Goal: Task Accomplishment & Management: Manage account settings

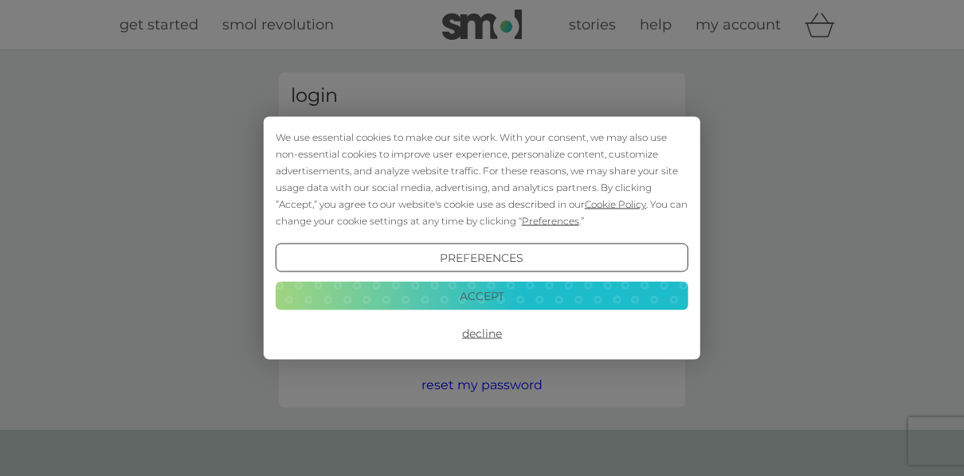
click at [514, 295] on button "Accept" at bounding box center [482, 295] width 413 height 29
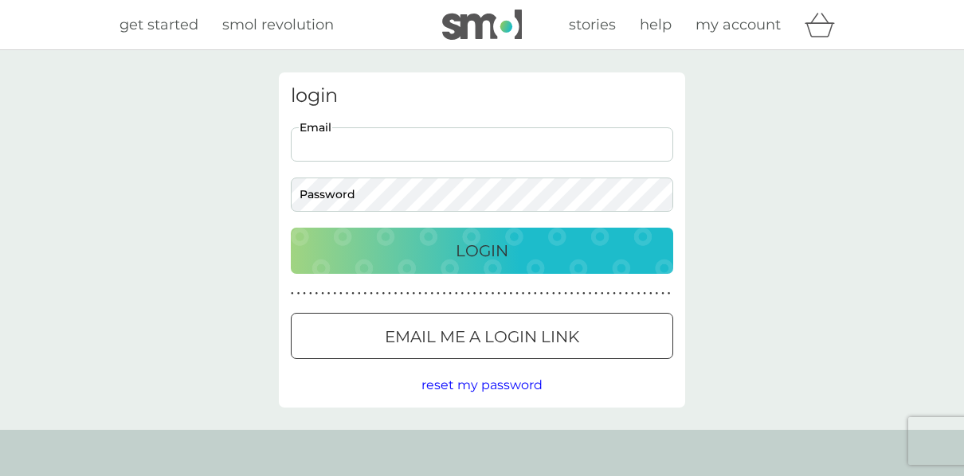
click at [417, 139] on input "Email" at bounding box center [482, 144] width 382 height 34
type input "[EMAIL_ADDRESS][DOMAIN_NAME]"
click at [291, 228] on button "Login" at bounding box center [482, 251] width 382 height 46
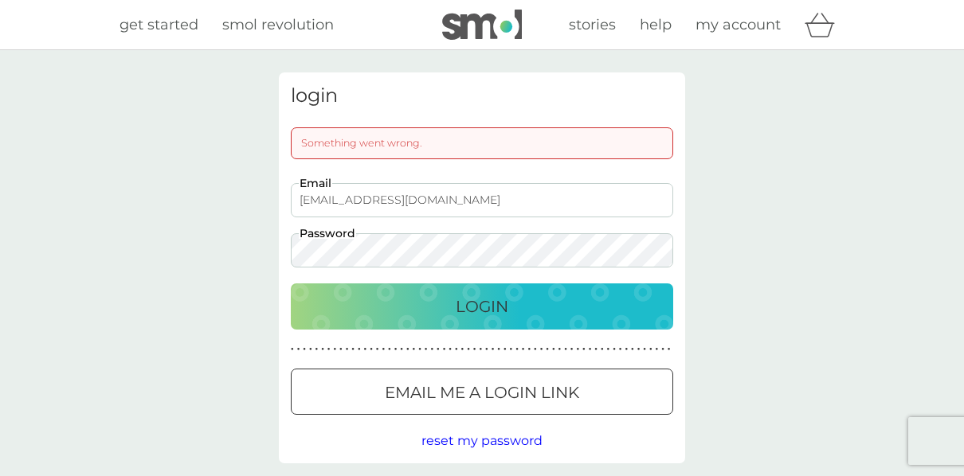
click at [400, 256] on div "login Something went wrong. laboheme1972@gmail.com Email Password Login ● ● ● ●…" at bounding box center [482, 267] width 406 height 391
click at [291, 283] on button "Login" at bounding box center [482, 306] width 382 height 46
click at [444, 436] on span "reset my password" at bounding box center [481, 440] width 121 height 15
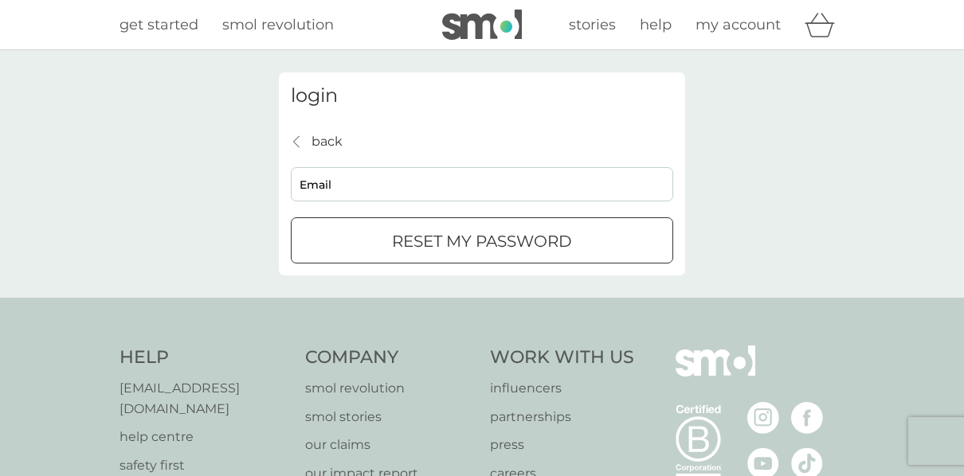
click at [485, 253] on p "reset my password" at bounding box center [482, 241] width 180 height 25
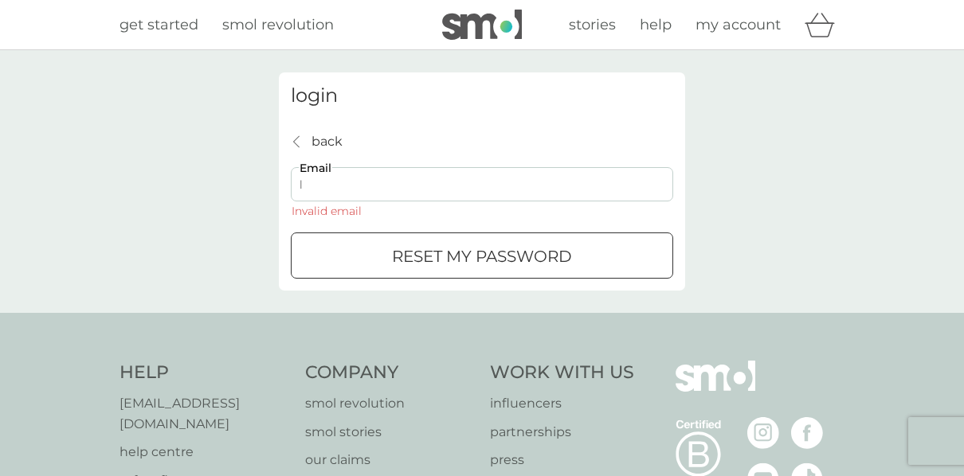
type input "laboheme1972@gmail.com"
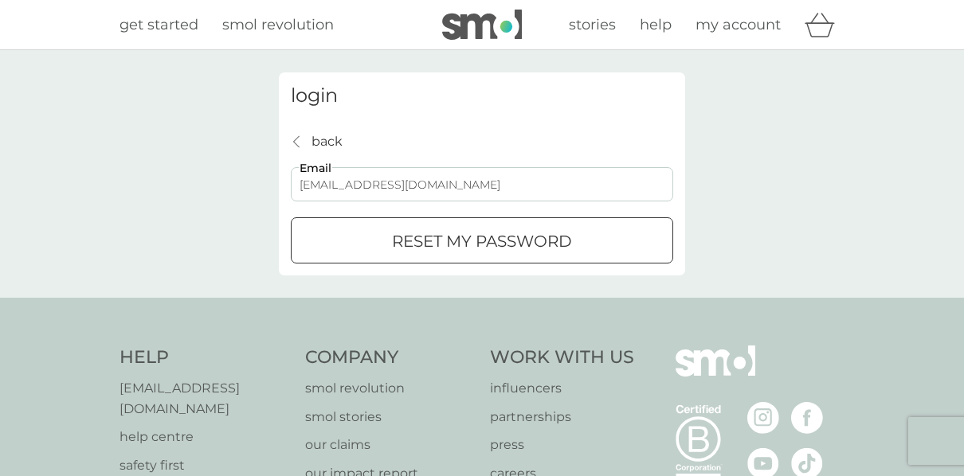
click at [203, 207] on div "login back back laboheme1972@gmail.com Email reset my password" at bounding box center [482, 174] width 964 height 248
click at [370, 230] on div "reset my password" at bounding box center [481, 241] width 381 height 25
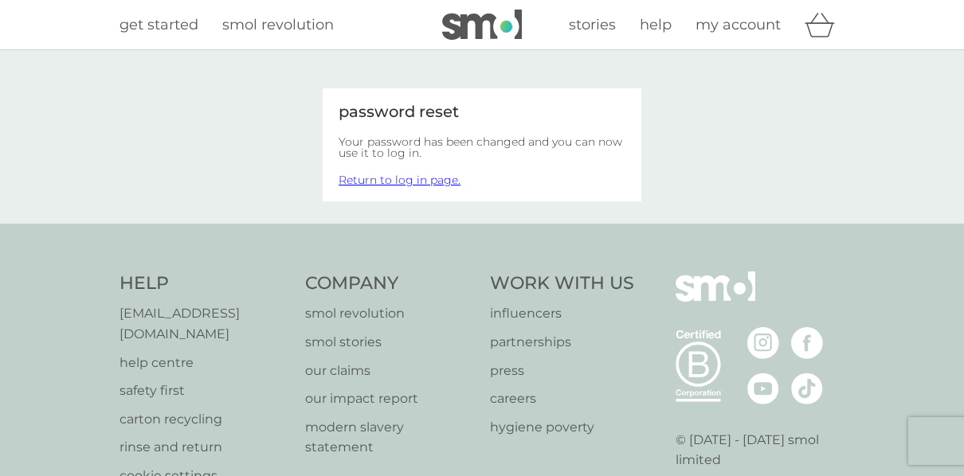
click at [381, 177] on link "Return to log in page." at bounding box center [399, 180] width 122 height 14
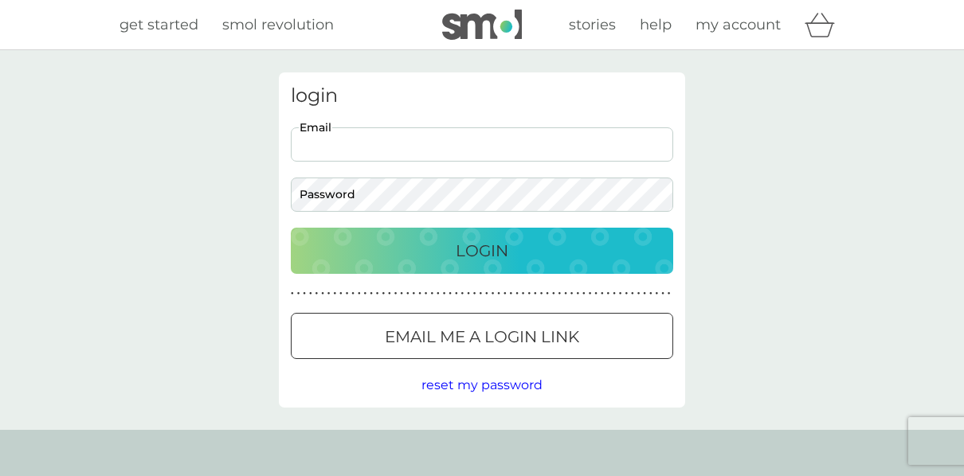
click at [351, 137] on input "Email" at bounding box center [482, 144] width 382 height 34
type input "[EMAIL_ADDRESS][DOMAIN_NAME]"
click at [291, 228] on button "Login" at bounding box center [482, 251] width 382 height 46
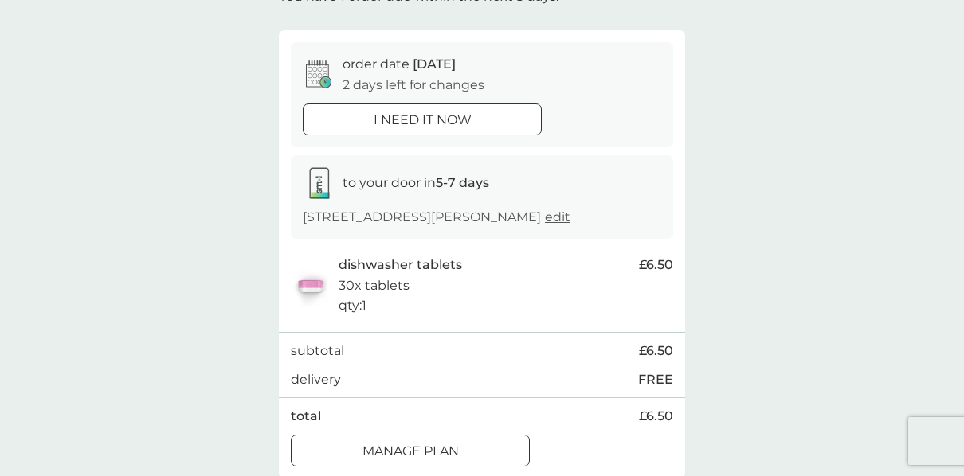
scroll to position [149, 0]
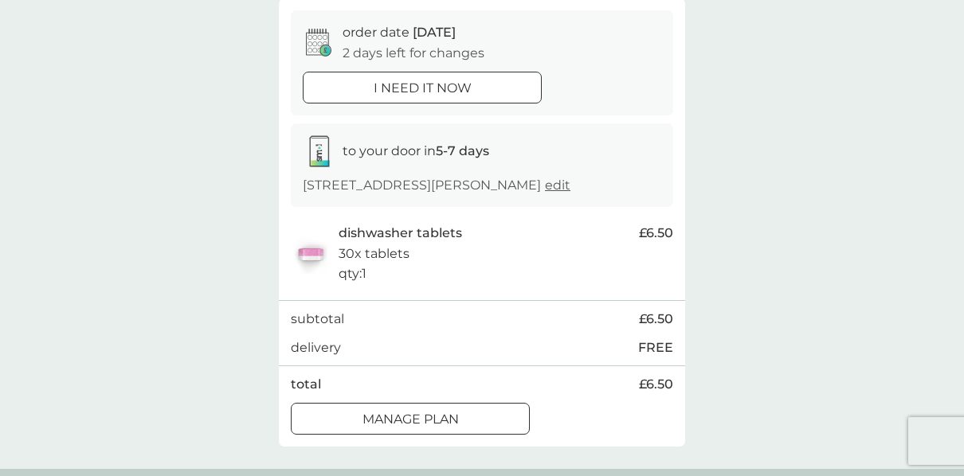
click at [442, 416] on p "Manage plan" at bounding box center [410, 419] width 96 height 21
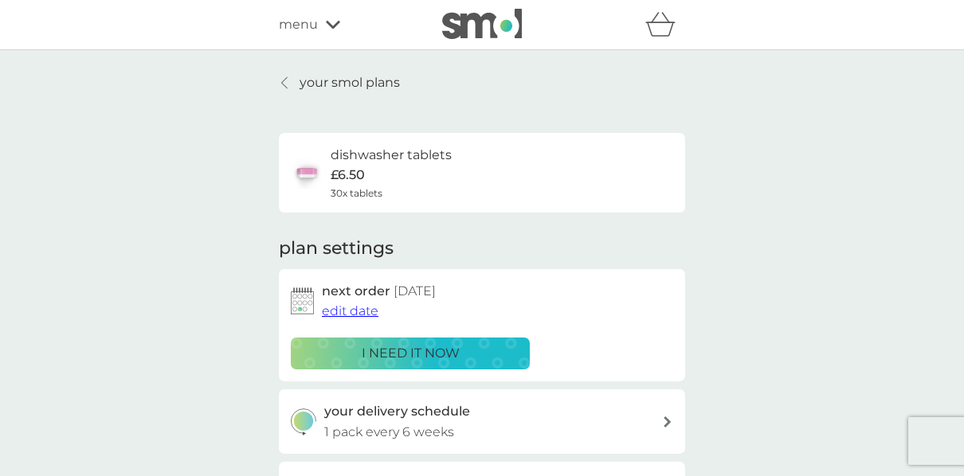
click at [139, 186] on div "your smol plans dishwasher tablets £6.50 30x tablets plan settings next order […" at bounding box center [482, 430] width 964 height 760
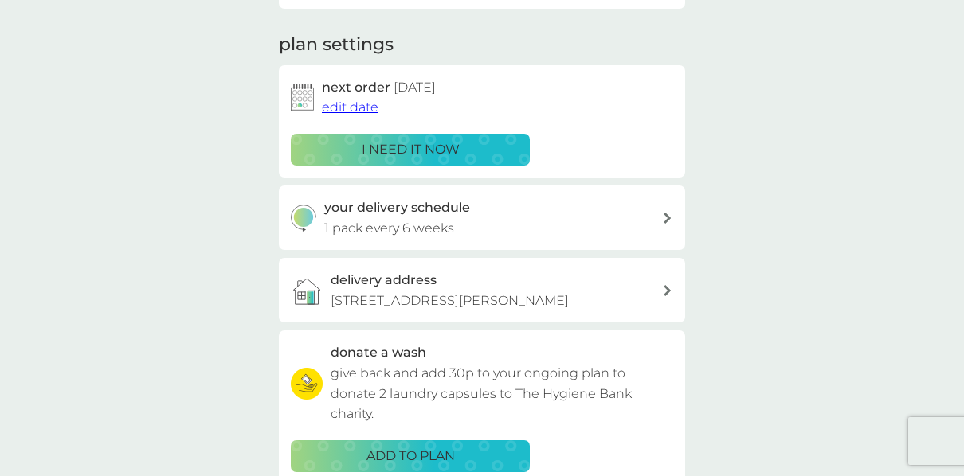
scroll to position [319, 0]
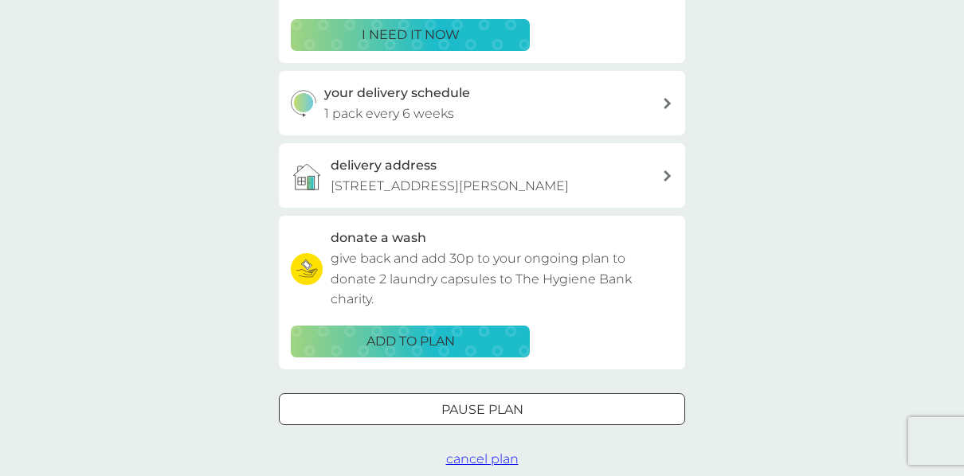
click at [507, 405] on div at bounding box center [481, 409] width 57 height 17
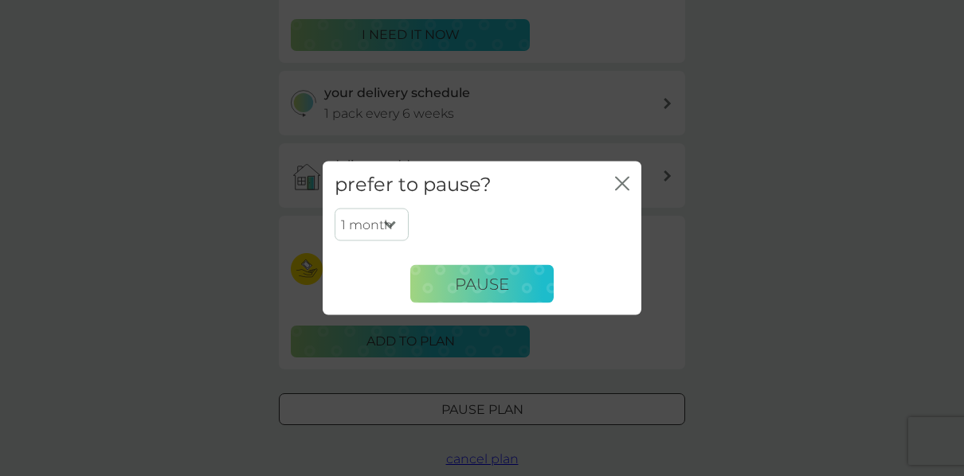
click at [388, 231] on select "1 month 2 months 3 months 4 months 5 months 6 months" at bounding box center [371, 224] width 74 height 33
select select "3"
click at [334, 208] on select "1 month 2 months 3 months 4 months 5 months 6 months" at bounding box center [371, 224] width 74 height 33
click at [488, 279] on span "Pause" at bounding box center [482, 283] width 54 height 19
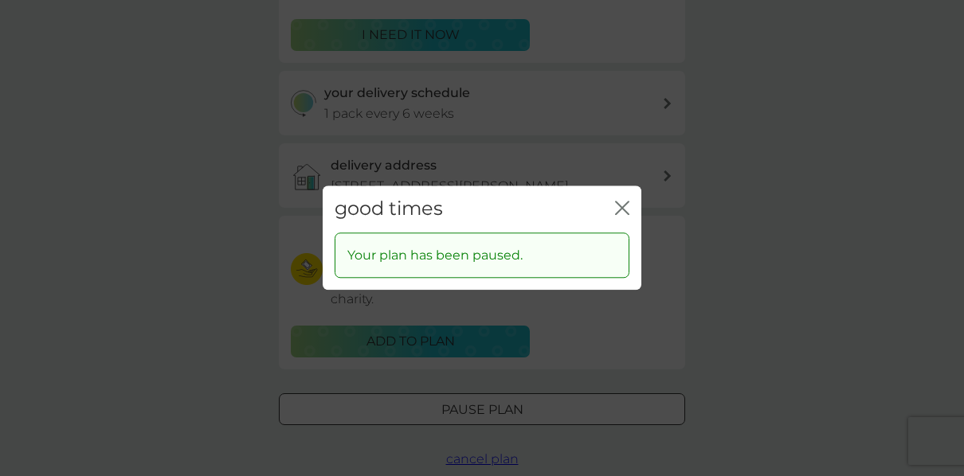
click at [627, 207] on icon "close" at bounding box center [622, 208] width 14 height 14
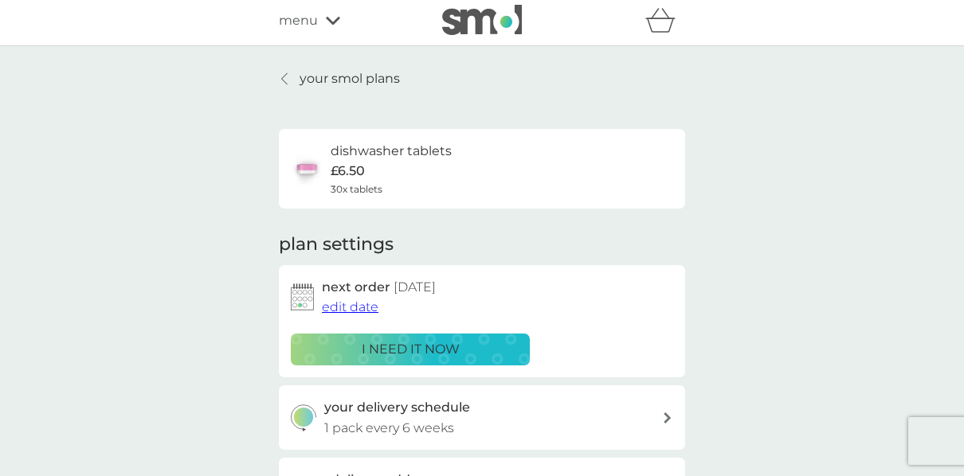
scroll to position [0, 0]
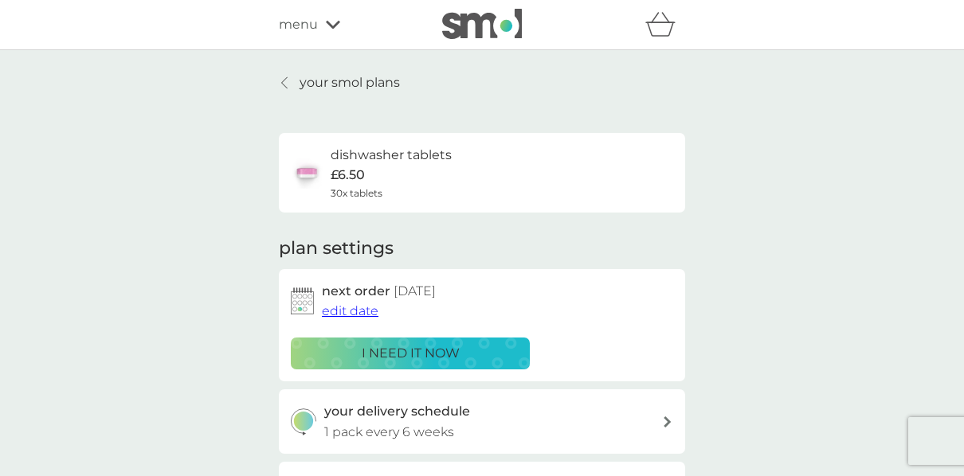
click at [351, 82] on p "your smol plans" at bounding box center [349, 82] width 100 height 21
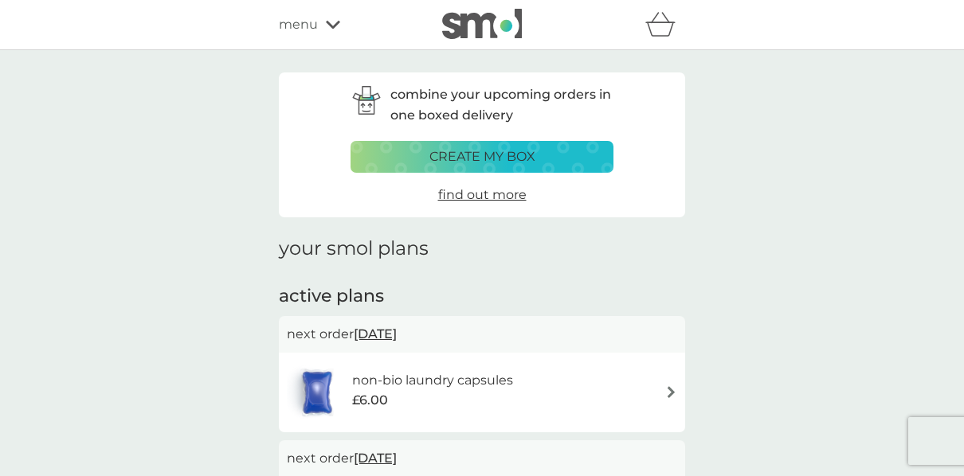
click at [101, 182] on div "combine your upcoming orders in one boxed delivery create my box find out more …" at bounding box center [482, 322] width 964 height 545
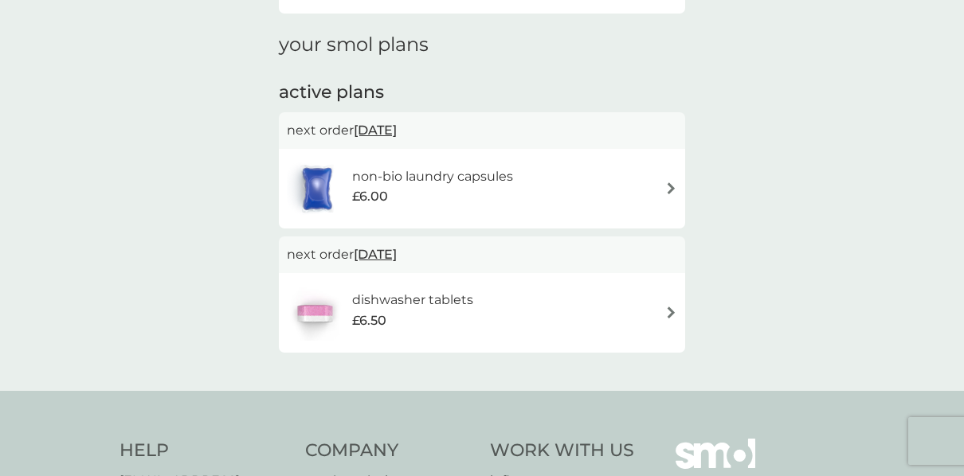
scroll to position [319, 0]
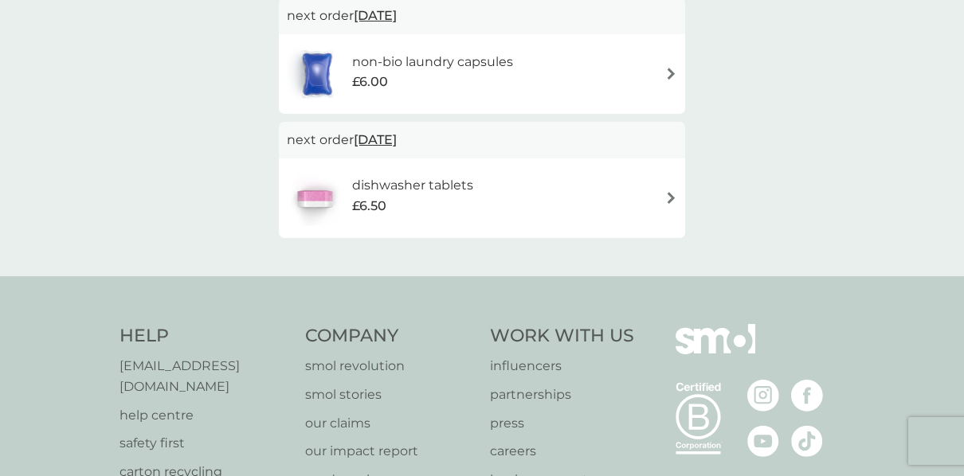
click at [670, 71] on img at bounding box center [671, 74] width 12 height 12
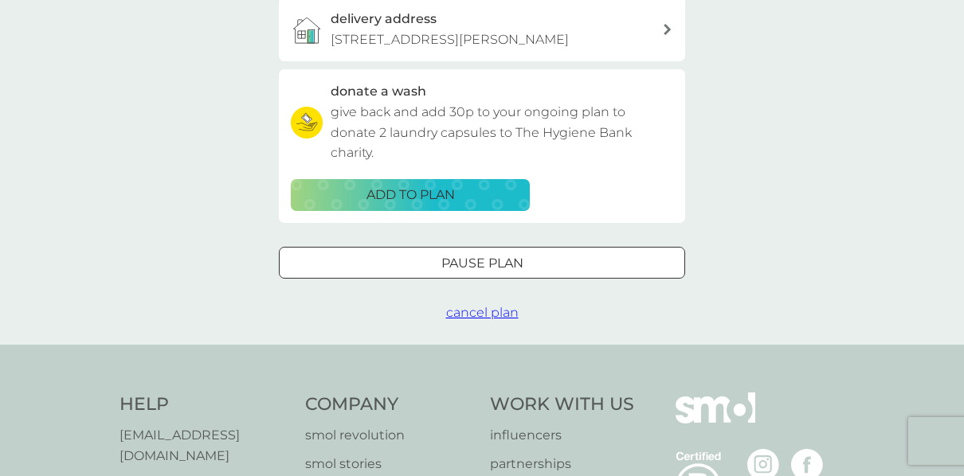
scroll to position [466, 0]
click at [522, 269] on p "Pause plan" at bounding box center [482, 262] width 82 height 21
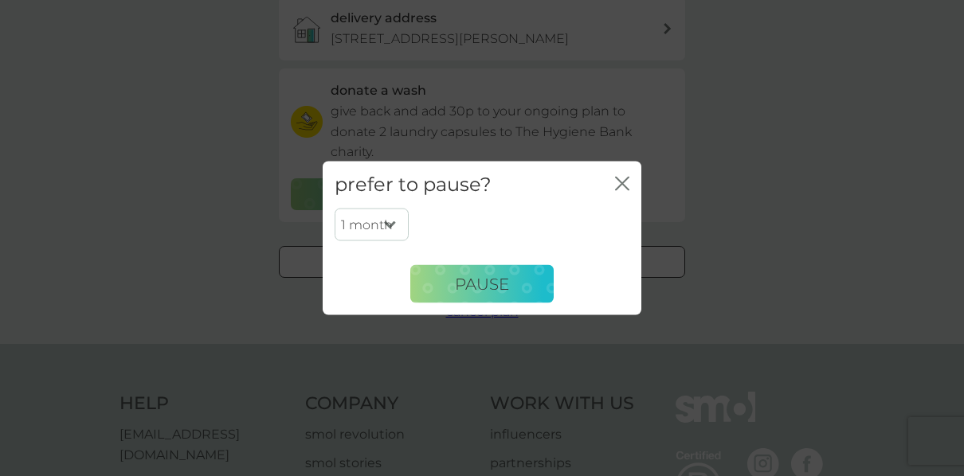
click at [361, 223] on select "1 month 2 months 3 months 4 months 5 months 6 months" at bounding box center [371, 224] width 74 height 33
select select "6"
click at [334, 208] on select "1 month 2 months 3 months 4 months 5 months 6 months" at bounding box center [371, 224] width 74 height 33
click at [504, 284] on span "Pause" at bounding box center [482, 283] width 54 height 19
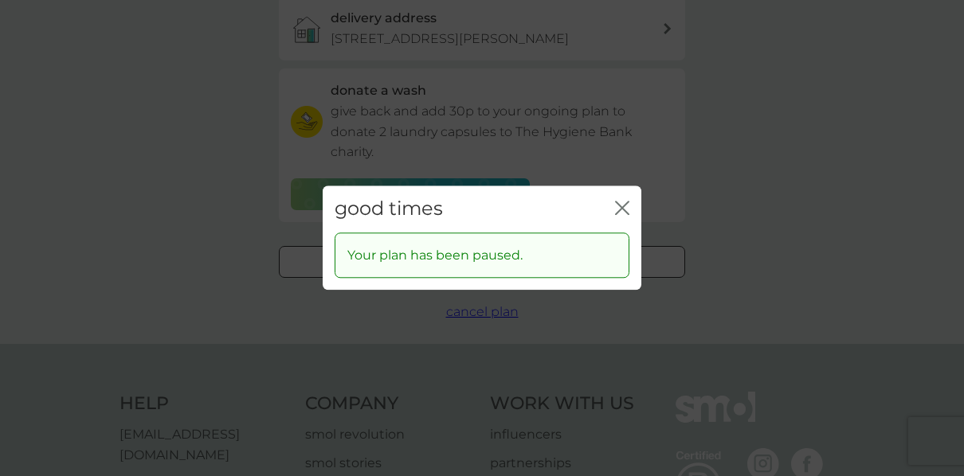
click at [622, 203] on icon "close" at bounding box center [622, 208] width 14 height 14
